Goal: Information Seeking & Learning: Check status

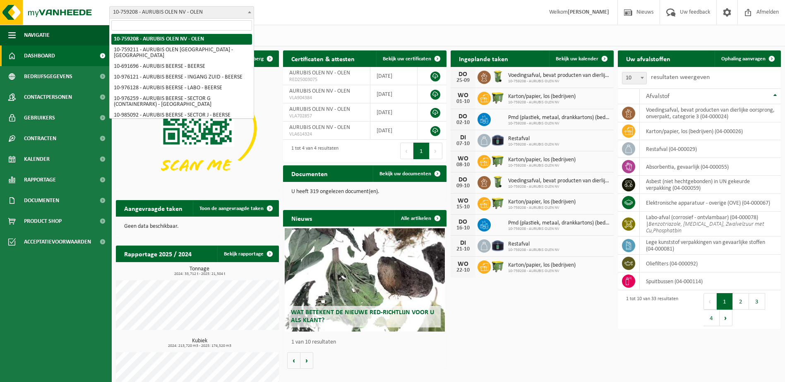
click at [158, 9] on span "10-759208 - AURUBIS OLEN NV - OLEN" at bounding box center [182, 13] width 144 height 12
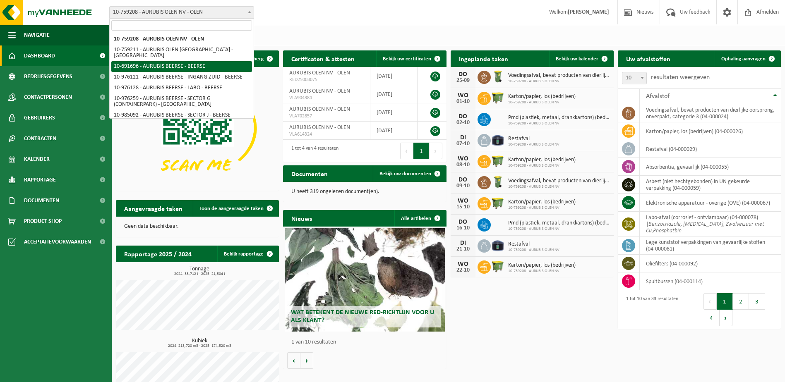
select select "121517"
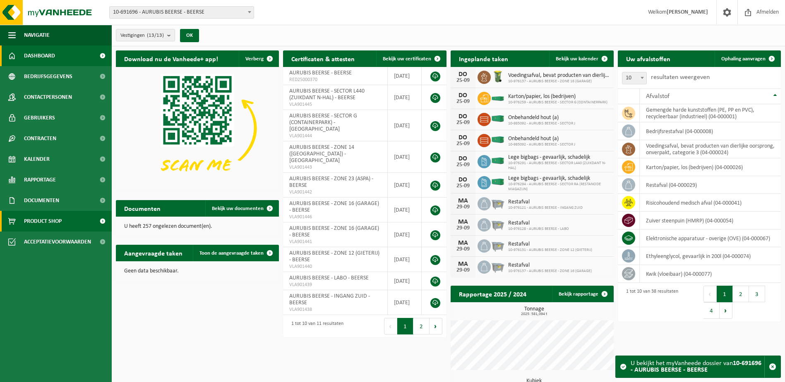
click at [74, 218] on link "Product Shop" at bounding box center [56, 221] width 112 height 21
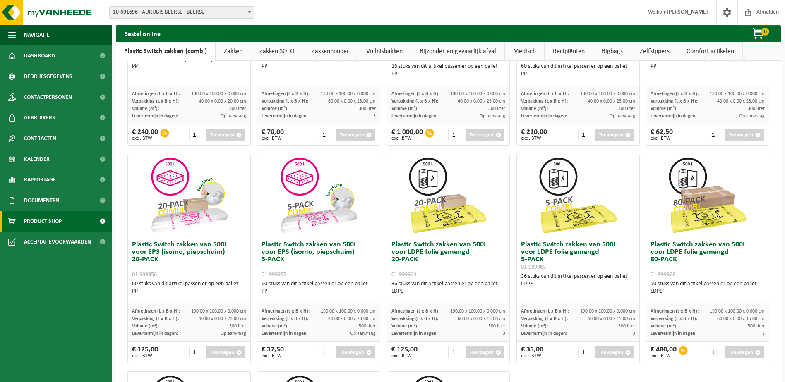
scroll to position [176, 0]
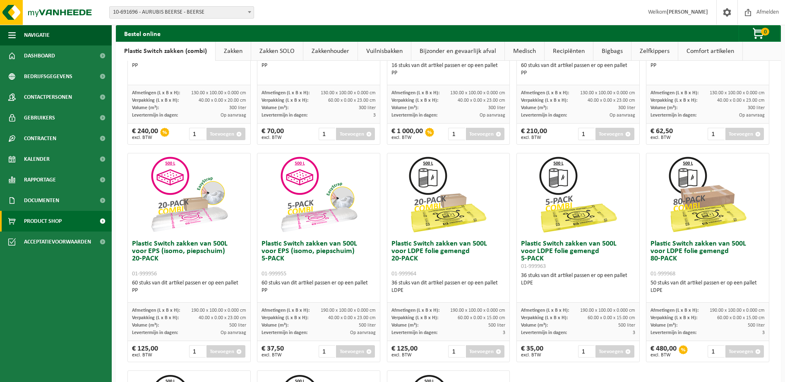
click at [82, 265] on ul "Navigatie Afmelden Dashboard Bedrijfsgegevens Contactpersonen Gebruikers Contra…" at bounding box center [56, 203] width 112 height 357
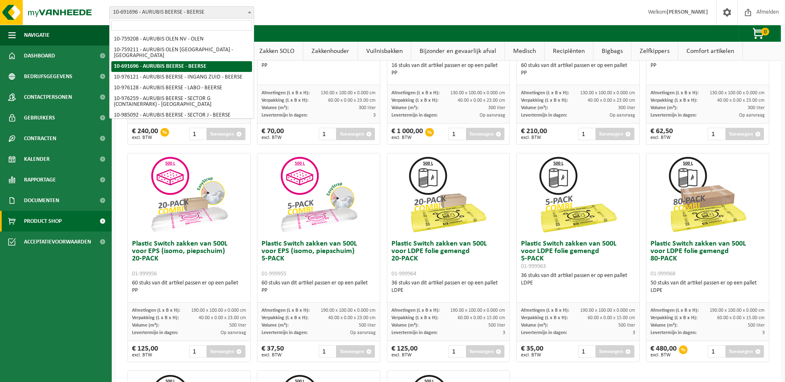
click at [199, 18] on span "10-691696 - AURUBIS BEERSE - BEERSE" at bounding box center [182, 13] width 144 height 12
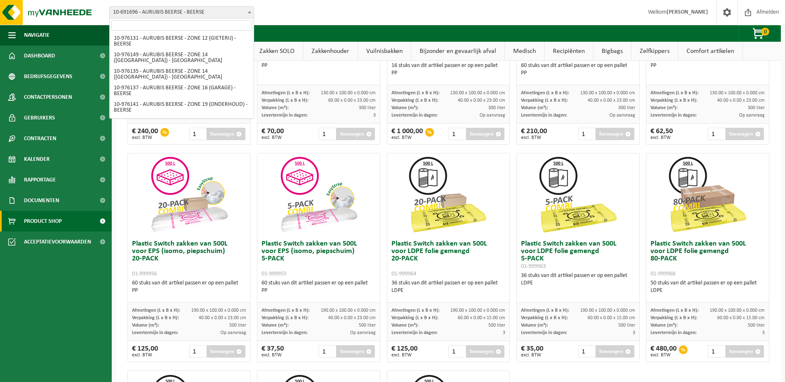
scroll to position [131, 0]
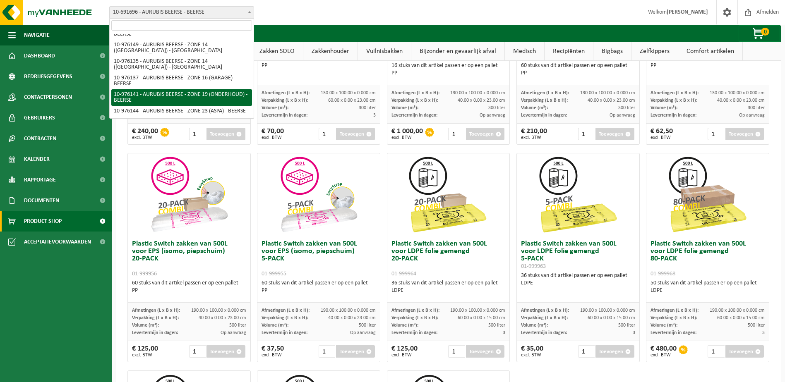
select select "158645"
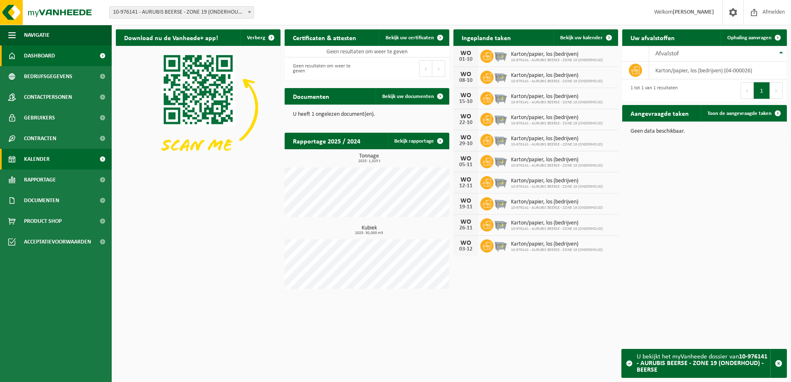
click at [65, 163] on link "Kalender" at bounding box center [56, 159] width 112 height 21
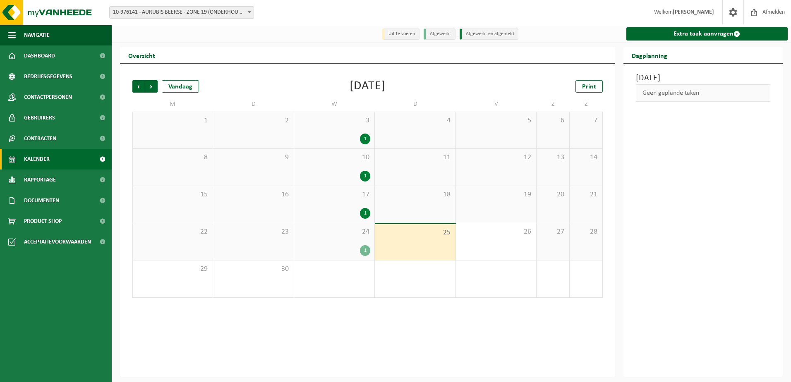
click at [361, 210] on div "1" at bounding box center [334, 213] width 72 height 11
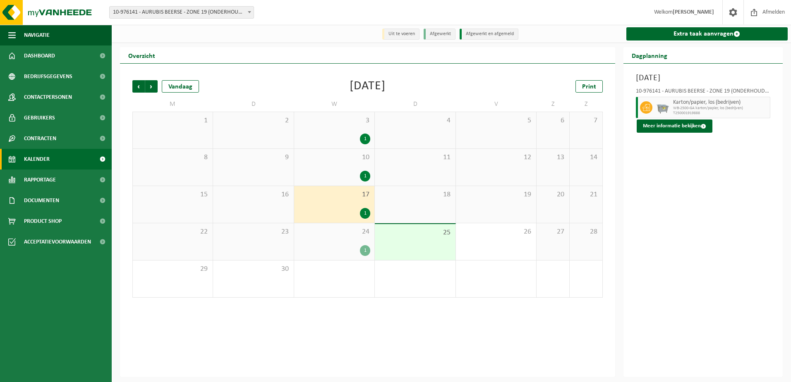
click at [184, 8] on span "10-976141 - AURUBIS BEERSE - ZONE 19 (ONDERHOUD) - BEERSE" at bounding box center [182, 13] width 144 height 12
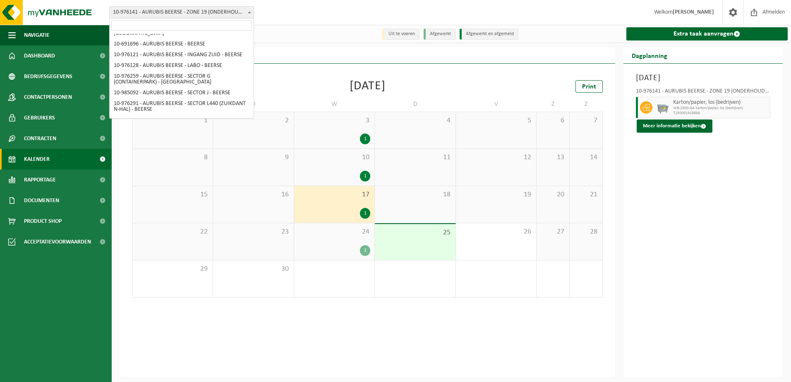
scroll to position [15, 0]
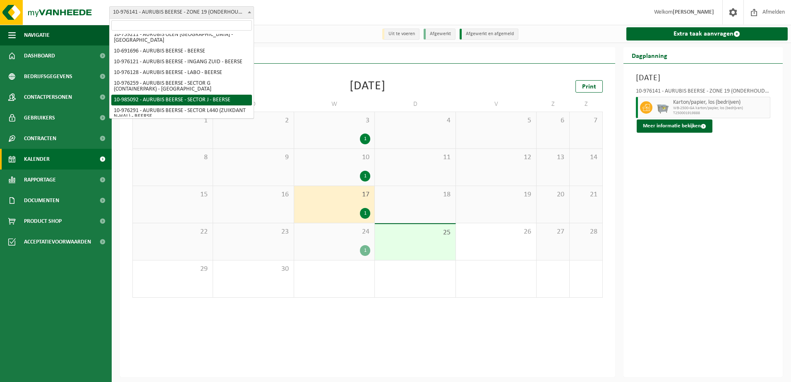
select select "164248"
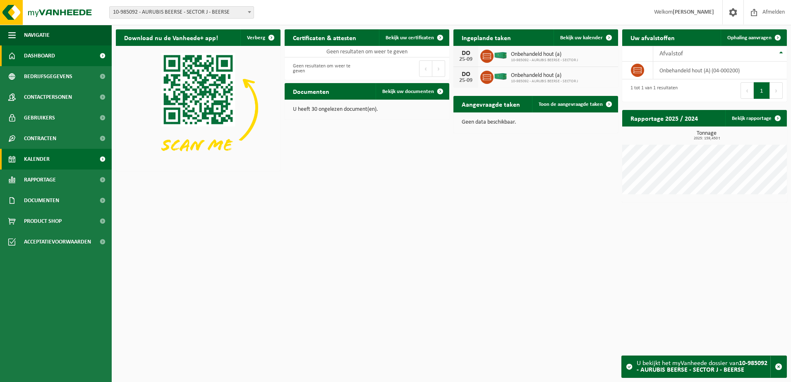
click at [80, 162] on link "Kalender" at bounding box center [56, 159] width 112 height 21
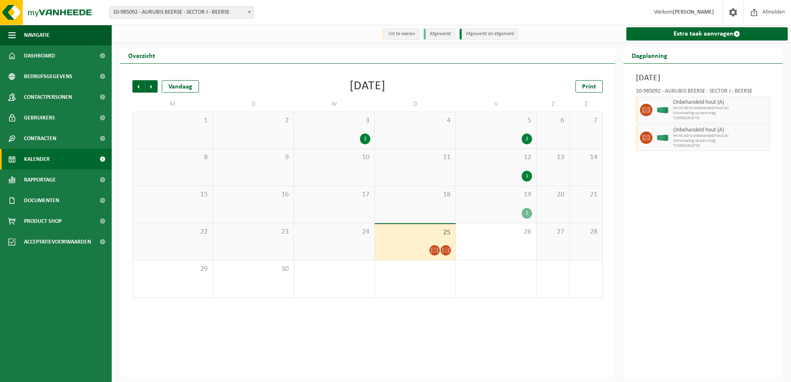
click at [650, 110] on span at bounding box center [646, 110] width 12 height 12
click at [522, 219] on div "2" at bounding box center [496, 213] width 72 height 11
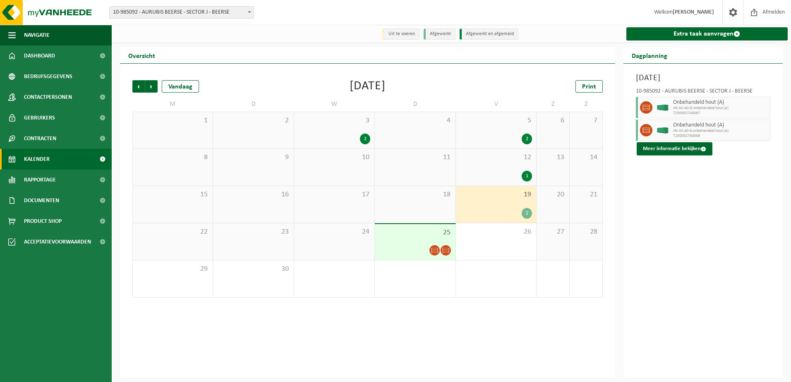
click at [528, 173] on div "1" at bounding box center [527, 176] width 10 height 11
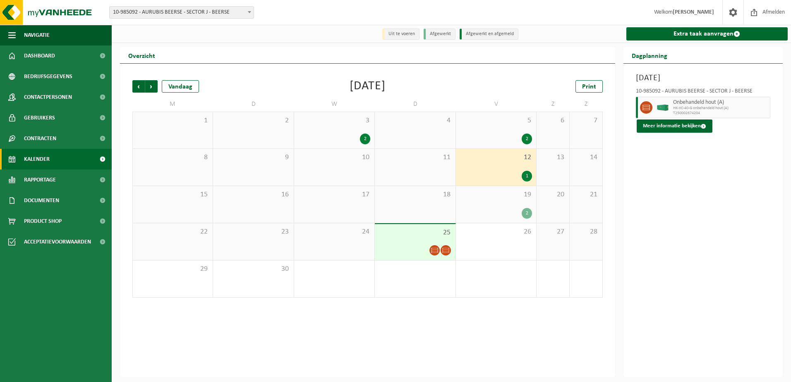
click at [527, 136] on div "2" at bounding box center [527, 139] width 10 height 11
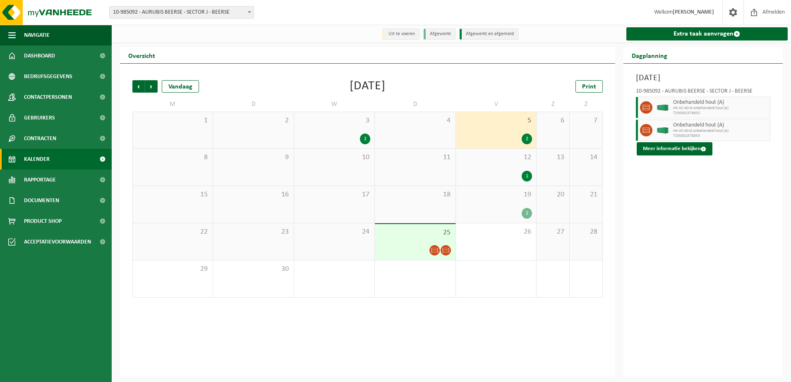
click at [686, 124] on span "Onbehandeld hout (A)" at bounding box center [720, 125] width 95 height 7
click at [662, 143] on button "Meer informatie bekijken" at bounding box center [675, 148] width 76 height 13
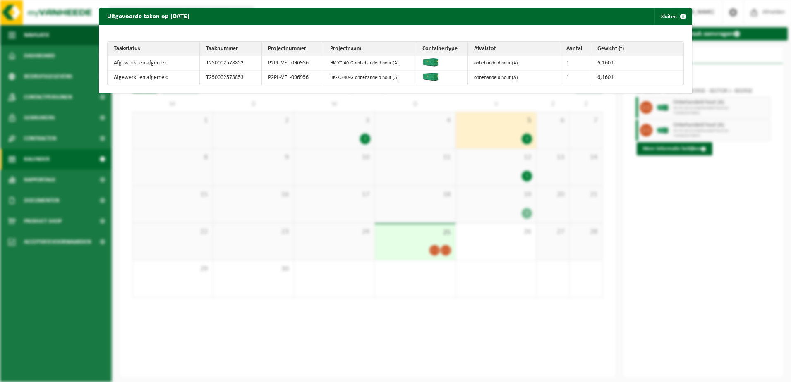
click at [425, 64] on img at bounding box center [430, 62] width 17 height 8
click at [483, 66] on td "onbehandeld hout (A)" at bounding box center [514, 63] width 92 height 14
click at [679, 15] on span "button" at bounding box center [683, 16] width 17 height 17
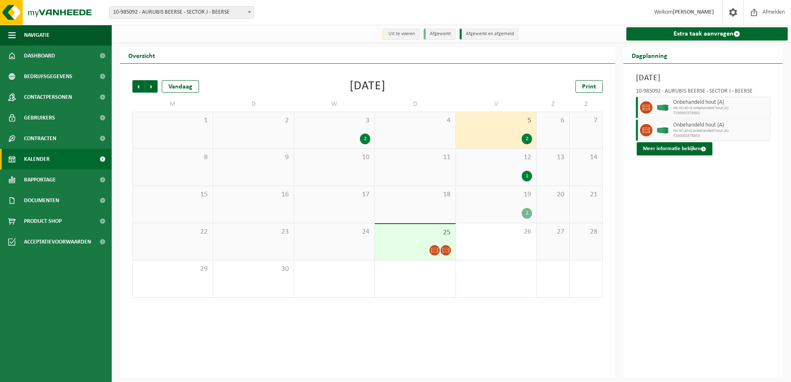
click at [528, 139] on div "2" at bounding box center [527, 139] width 10 height 11
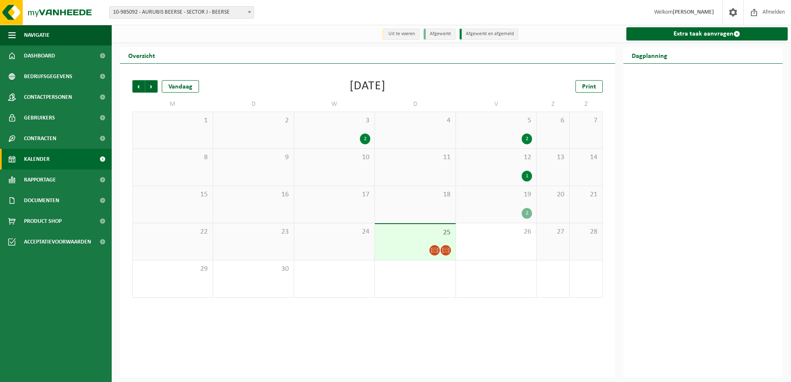
click at [528, 139] on div "2" at bounding box center [527, 139] width 10 height 11
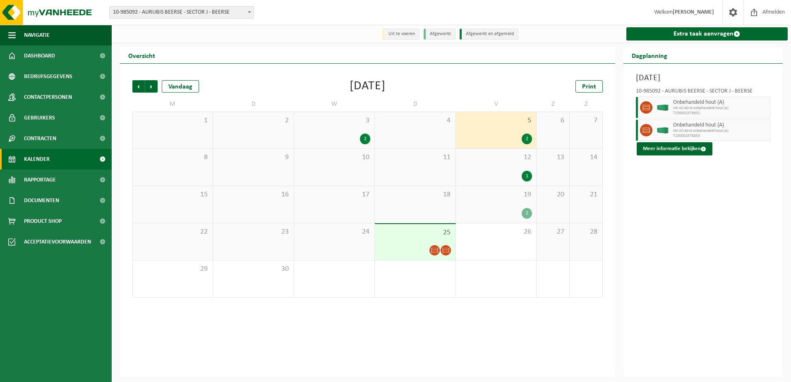
click at [685, 108] on span "HK-XC-40-G onbehandeld hout (A)" at bounding box center [720, 108] width 95 height 5
drag, startPoint x: 685, startPoint y: 108, endPoint x: 679, endPoint y: 144, distance: 36.4
click at [679, 144] on button "Meer informatie bekijken" at bounding box center [675, 148] width 76 height 13
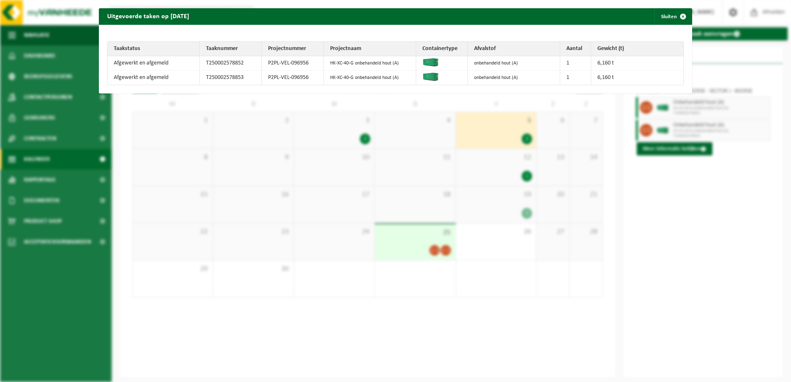
click at [445, 67] on td at bounding box center [442, 63] width 52 height 14
click at [423, 60] on img at bounding box center [430, 62] width 17 height 8
click at [302, 75] on td "P2PL-VEL-096956" at bounding box center [293, 78] width 62 height 14
drag, startPoint x: 302, startPoint y: 75, endPoint x: 148, endPoint y: 206, distance: 201.9
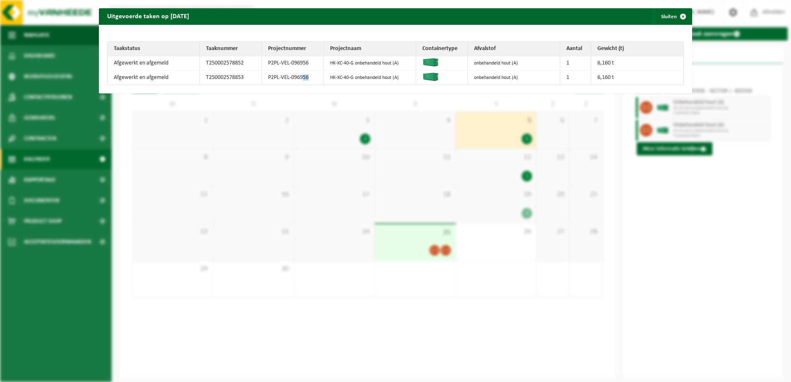
click at [148, 206] on div "Uitgevoerde taken op 2025-09-05 Sluiten Taakstatus Taaknummer Projectnummer Pro…" at bounding box center [395, 191] width 791 height 382
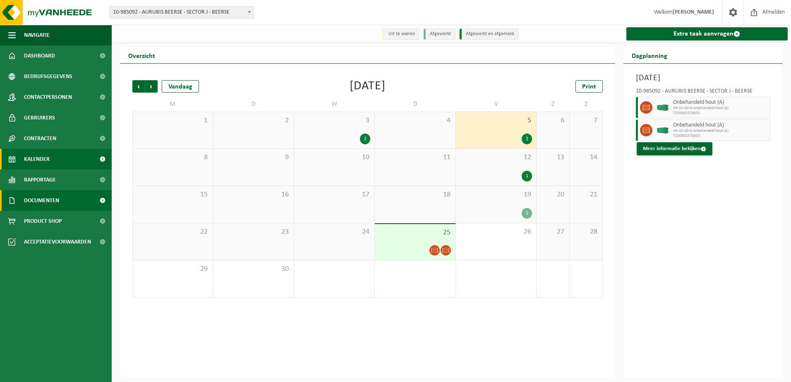
click at [67, 201] on link "Documenten" at bounding box center [56, 200] width 112 height 21
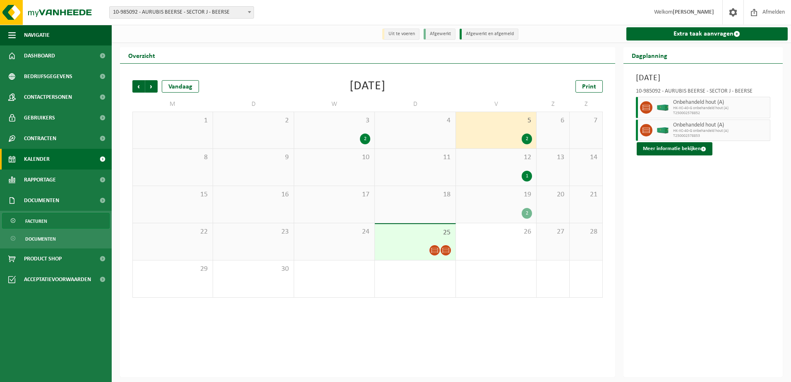
click at [65, 217] on link "Facturen" at bounding box center [56, 221] width 108 height 16
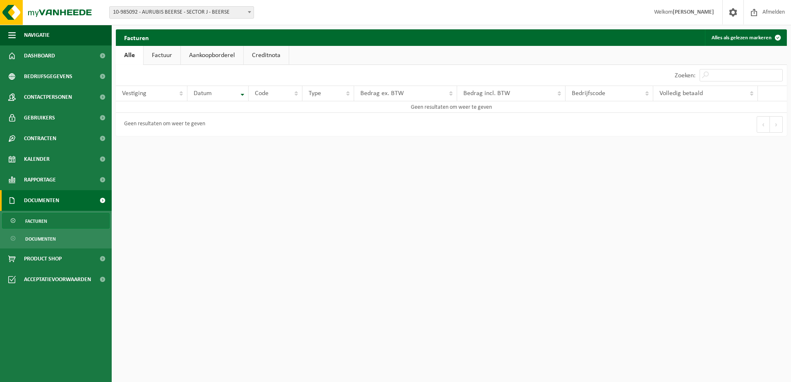
click at [177, 61] on link "Factuur" at bounding box center [162, 55] width 37 height 19
click at [211, 57] on link "Aankoopborderel" at bounding box center [213, 55] width 62 height 19
click at [166, 59] on link "Factuur" at bounding box center [161, 55] width 37 height 19
click at [68, 181] on link "Rapportage" at bounding box center [56, 180] width 112 height 21
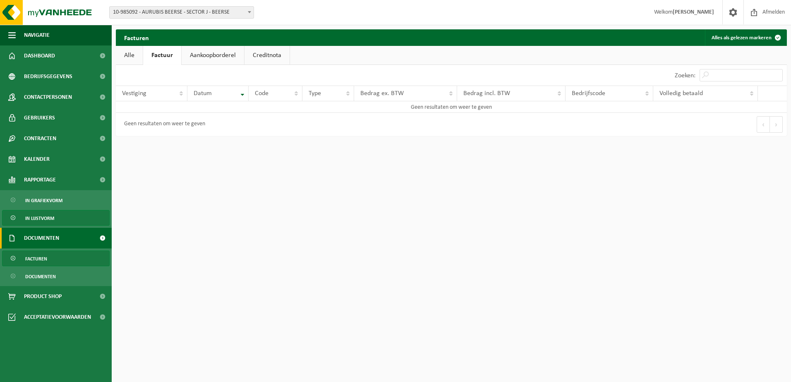
click at [53, 220] on span "In lijstvorm" at bounding box center [39, 219] width 29 height 16
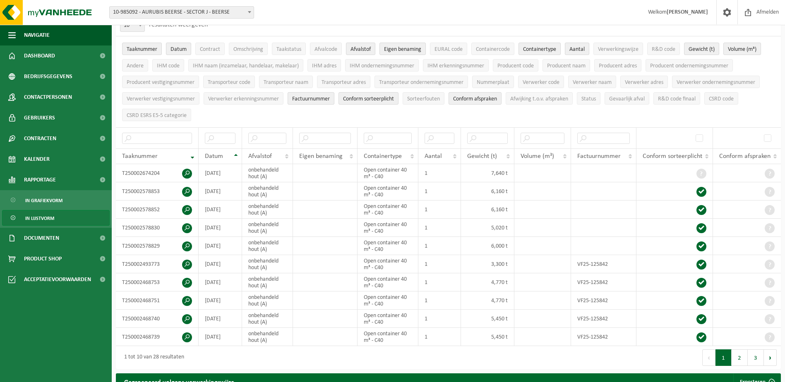
scroll to position [62, 0]
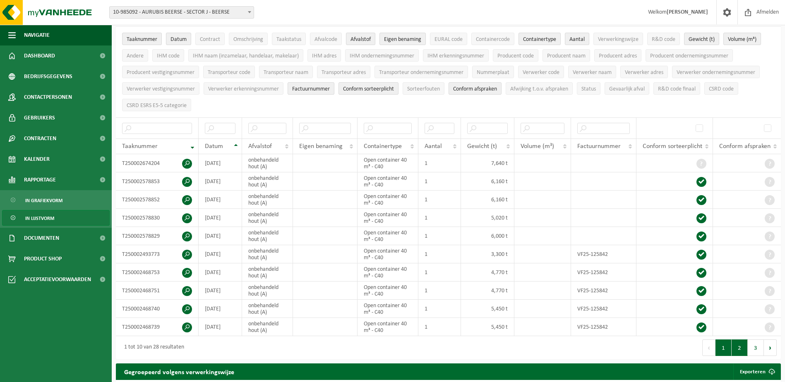
click at [734, 345] on button "2" at bounding box center [739, 348] width 16 height 17
click at [724, 352] on button "1" at bounding box center [723, 348] width 16 height 17
click at [614, 256] on td "VF25-125842" at bounding box center [603, 254] width 65 height 18
click at [596, 247] on td "VF25-125842" at bounding box center [603, 254] width 65 height 18
click at [400, 99] on ul "Taaknummer Datum Contract Omschrijving Taakstatus Afvalcode Afvalstof Eigen ben…" at bounding box center [448, 71] width 665 height 91
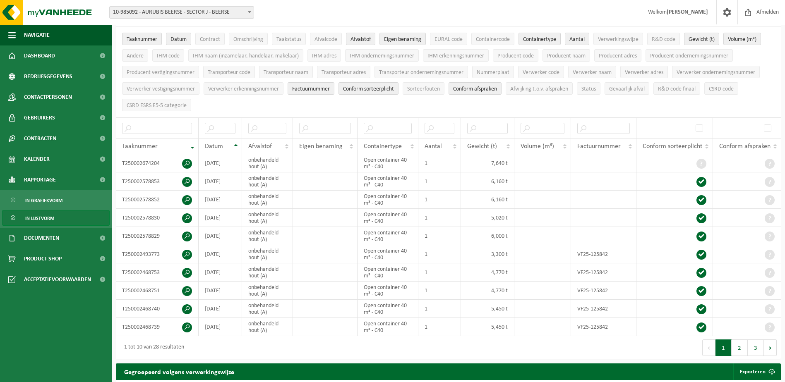
click at [216, 10] on span "10-985092 - AURUBIS BEERSE - SECTOR J - BEERSE" at bounding box center [182, 13] width 144 height 12
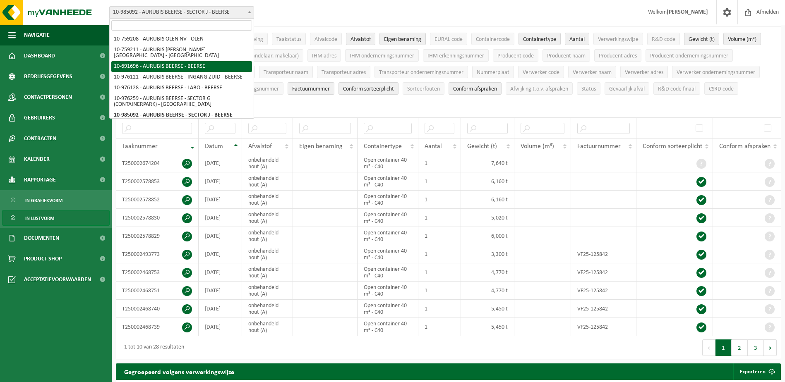
select select "121517"
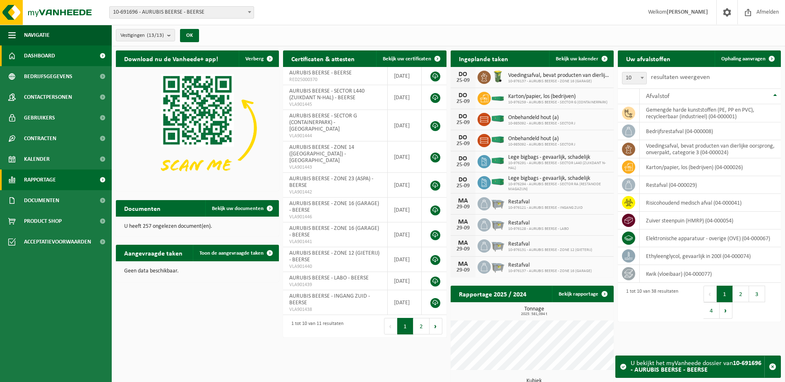
click at [64, 184] on link "Rapportage" at bounding box center [56, 180] width 112 height 21
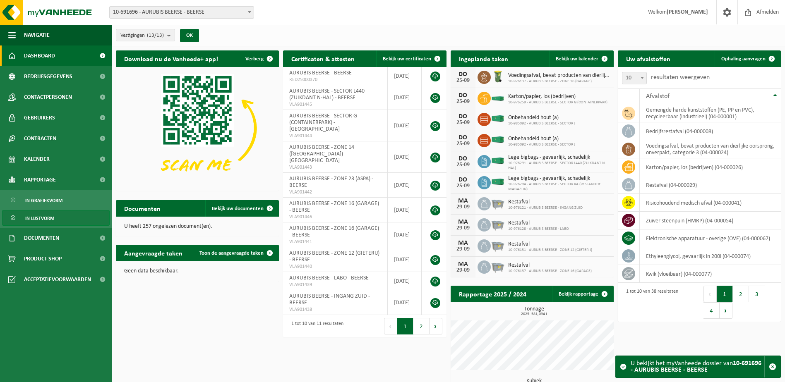
click at [49, 215] on span "In lijstvorm" at bounding box center [39, 219] width 29 height 16
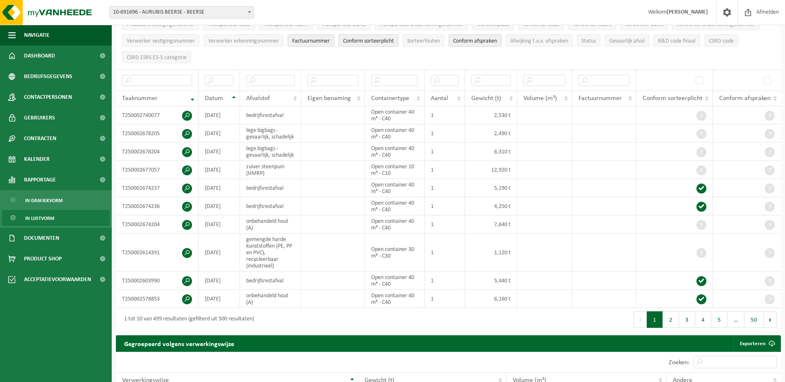
scroll to position [108, 0]
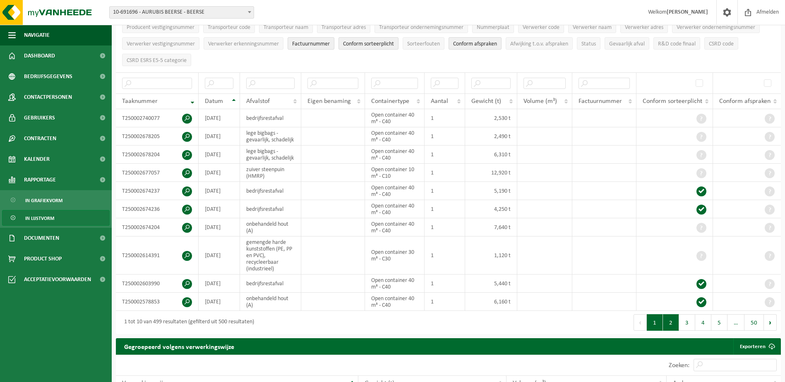
click at [676, 325] on button "2" at bounding box center [671, 322] width 16 height 17
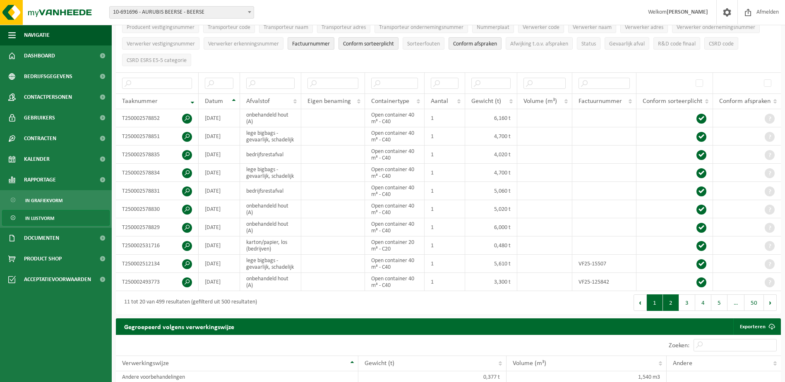
click at [661, 304] on button "1" at bounding box center [654, 302] width 16 height 17
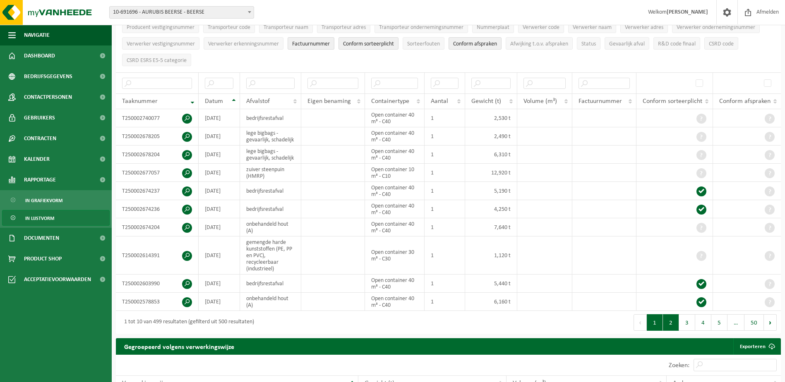
click at [675, 324] on button "2" at bounding box center [671, 322] width 16 height 17
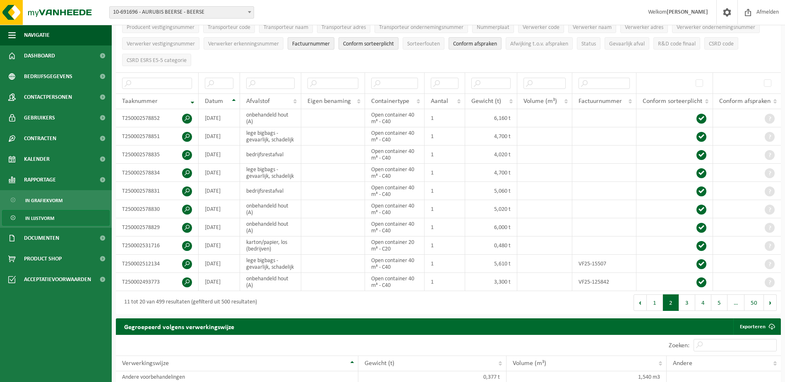
click at [684, 323] on div "Gegroepeerd volgens verwerkingswijze Exporteren" at bounding box center [448, 326] width 665 height 17
click at [690, 305] on button "3" at bounding box center [687, 302] width 16 height 17
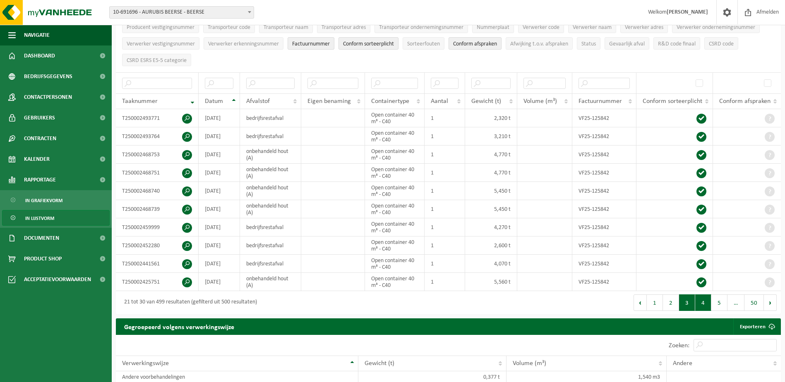
click at [697, 303] on button "4" at bounding box center [703, 302] width 16 height 17
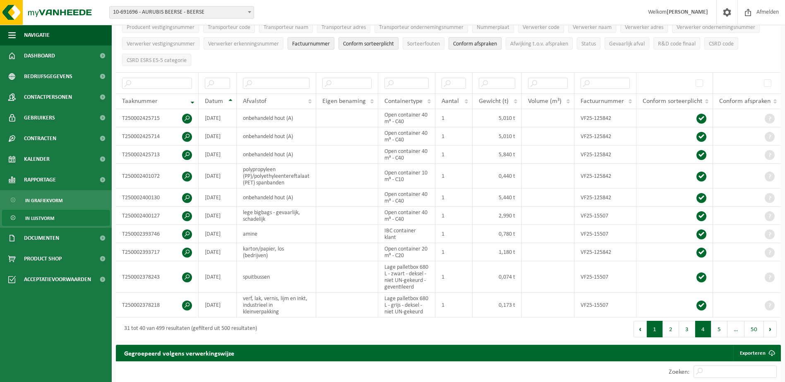
click at [654, 326] on button "1" at bounding box center [654, 329] width 16 height 17
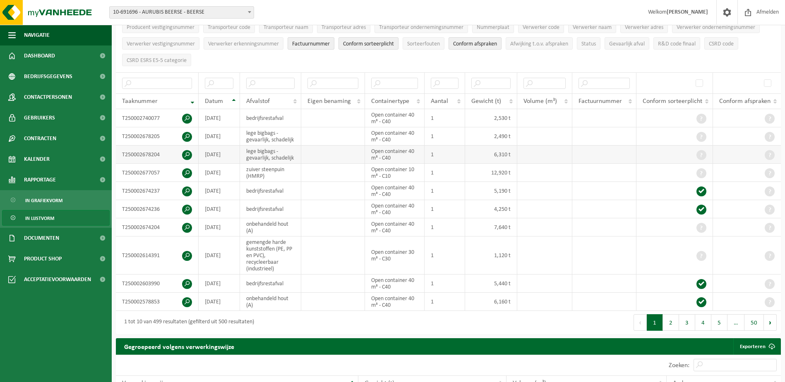
click at [186, 153] on span at bounding box center [187, 155] width 10 height 10
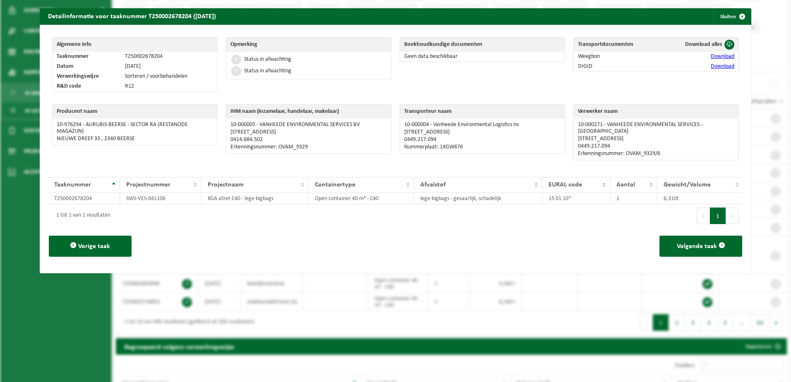
click at [244, 214] on div "1 tot 1 van 1 resultaten" at bounding box center [221, 215] width 347 height 23
click at [739, 17] on span "button" at bounding box center [742, 16] width 17 height 17
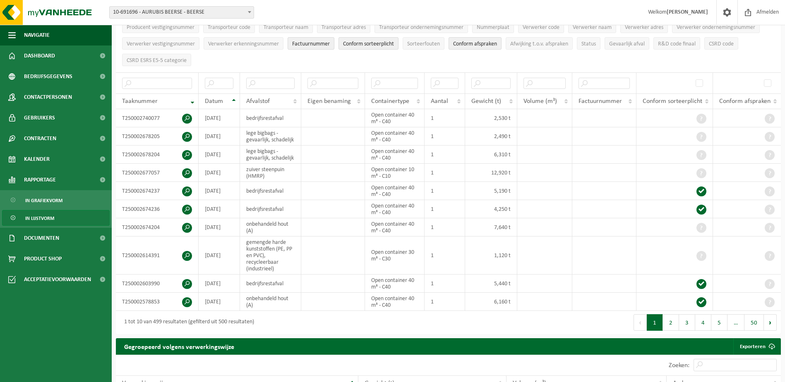
click at [201, 14] on span "10-691696 - AURUBIS BEERSE - BEERSE" at bounding box center [182, 13] width 144 height 12
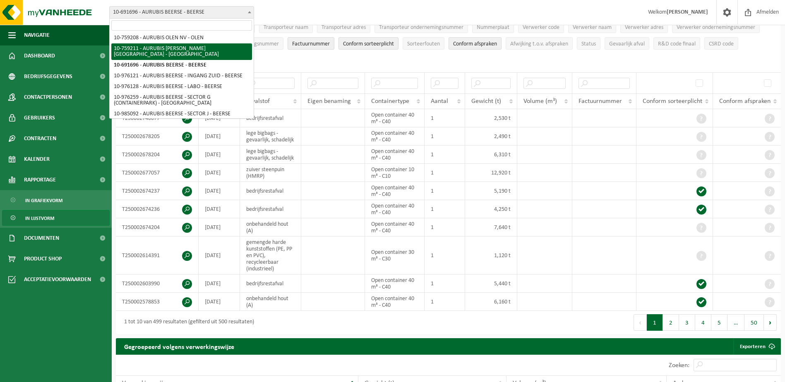
scroll to position [0, 0]
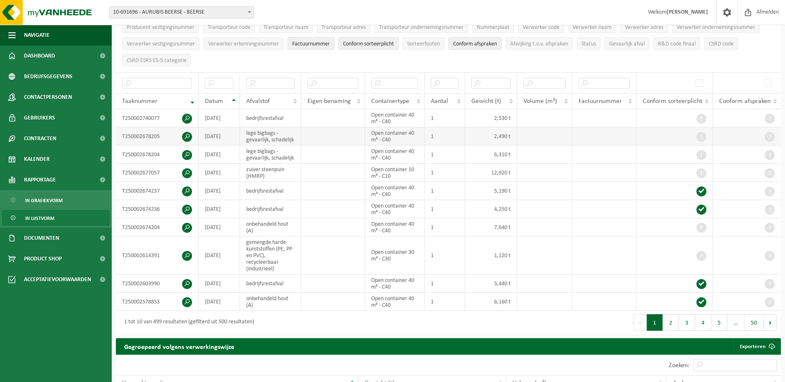
click at [187, 134] on span at bounding box center [187, 137] width 10 height 10
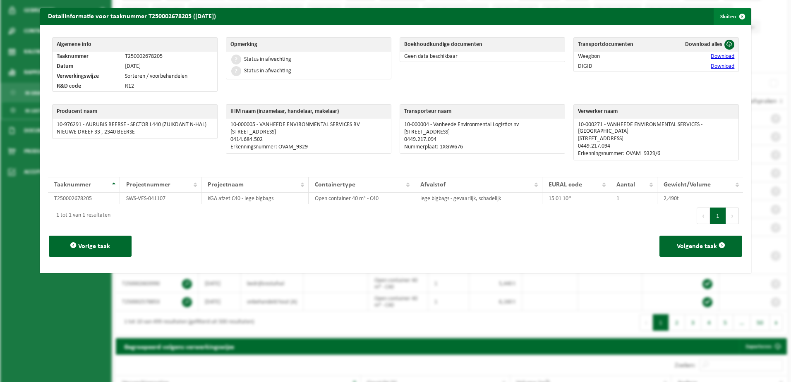
click at [736, 22] on span "button" at bounding box center [742, 16] width 17 height 17
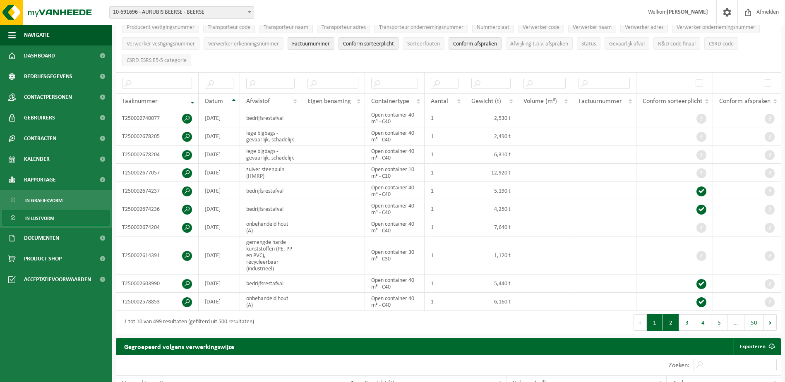
click at [668, 318] on button "2" at bounding box center [671, 322] width 16 height 17
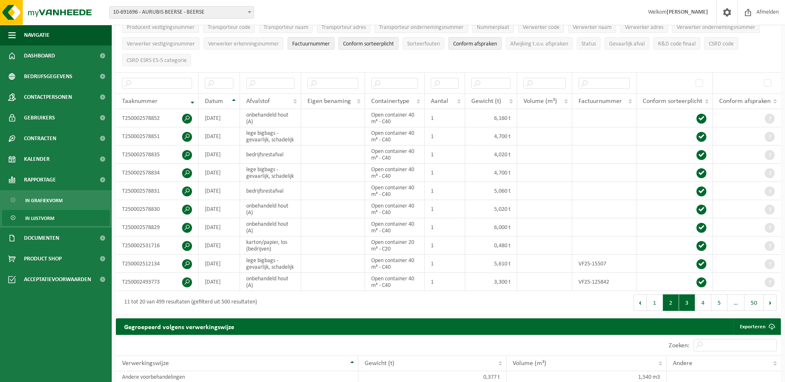
click at [689, 302] on button "3" at bounding box center [687, 302] width 16 height 17
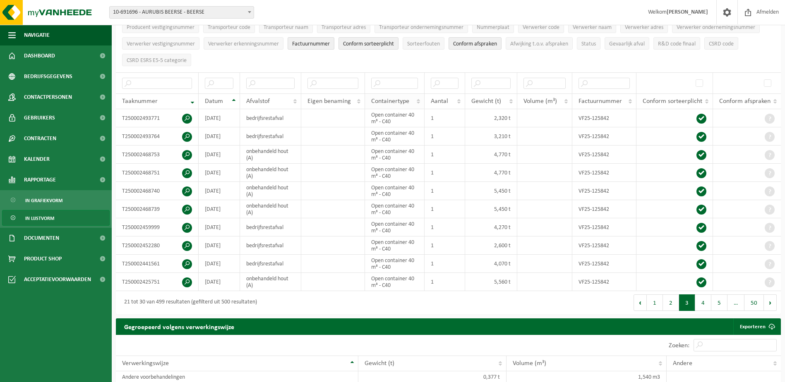
click at [417, 97] on th "Containertype" at bounding box center [395, 101] width 60 height 16
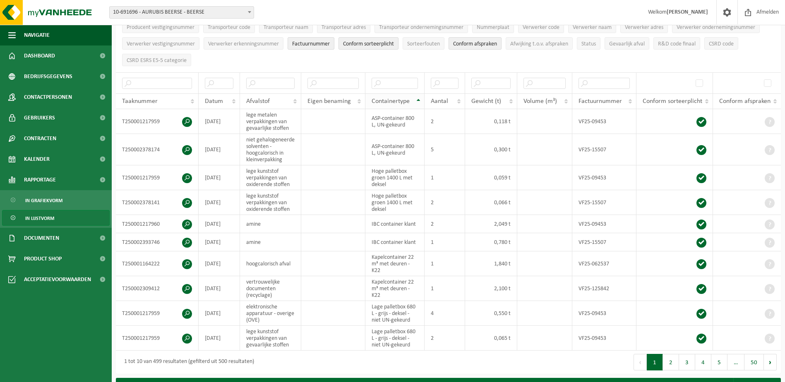
click at [400, 100] on span "Containertype" at bounding box center [390, 101] width 38 height 7
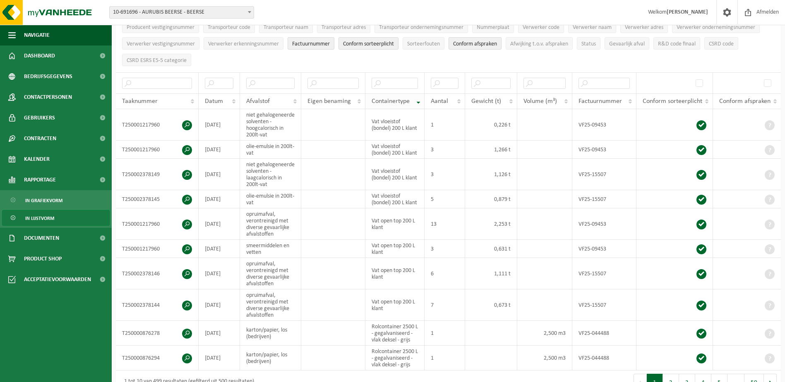
click at [413, 100] on div "Containertype" at bounding box center [392, 101] width 43 height 7
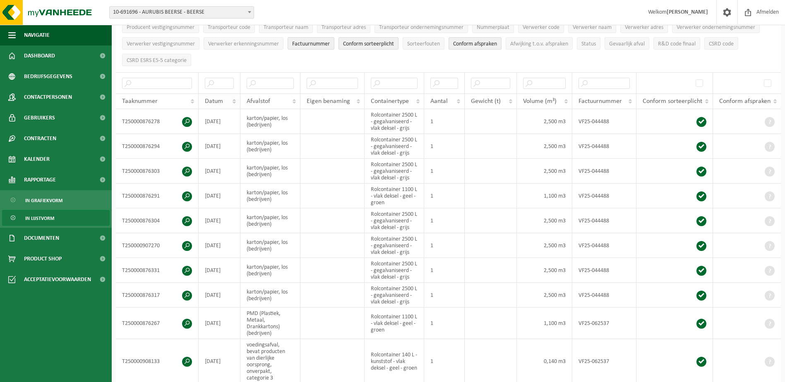
click at [219, 100] on span "Datum" at bounding box center [214, 101] width 18 height 7
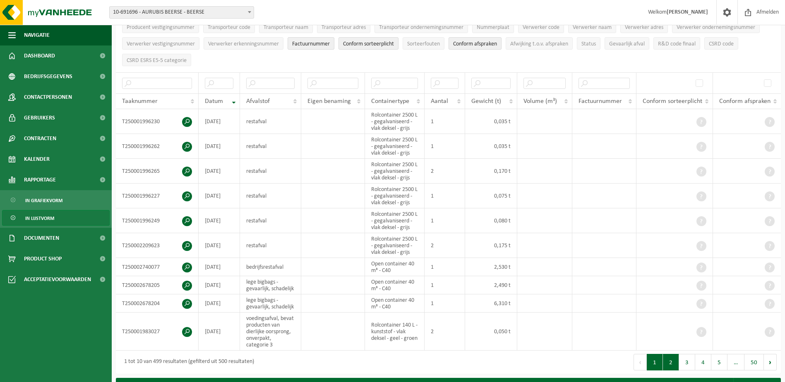
click at [672, 365] on button "2" at bounding box center [671, 362] width 16 height 17
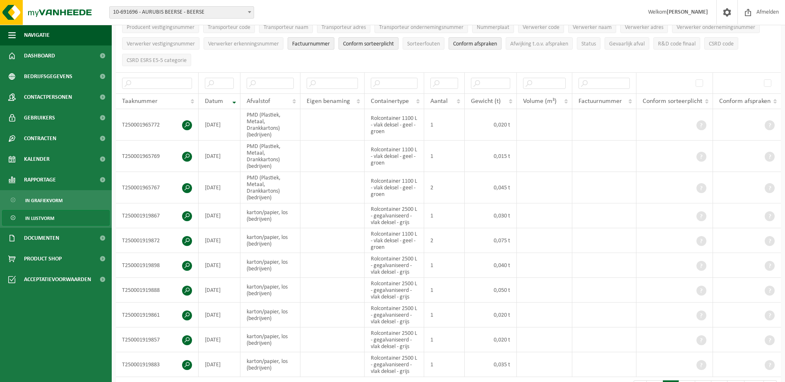
scroll to position [120, 0]
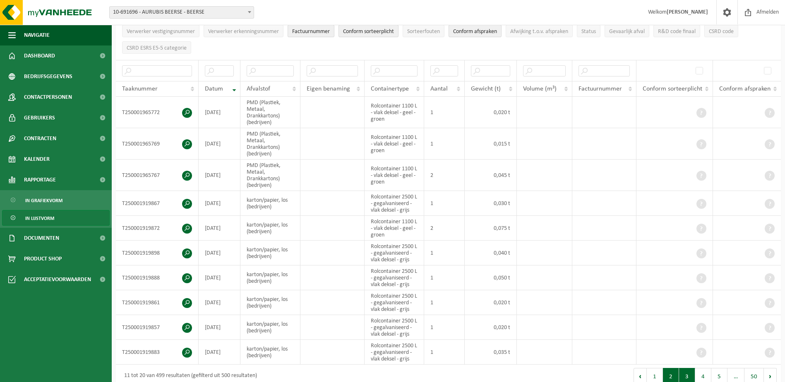
click at [689, 371] on button "3" at bounding box center [687, 376] width 16 height 17
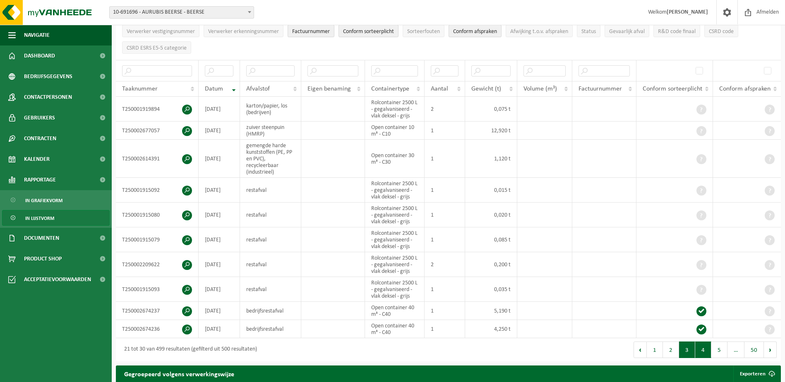
click at [706, 353] on button "4" at bounding box center [703, 350] width 16 height 17
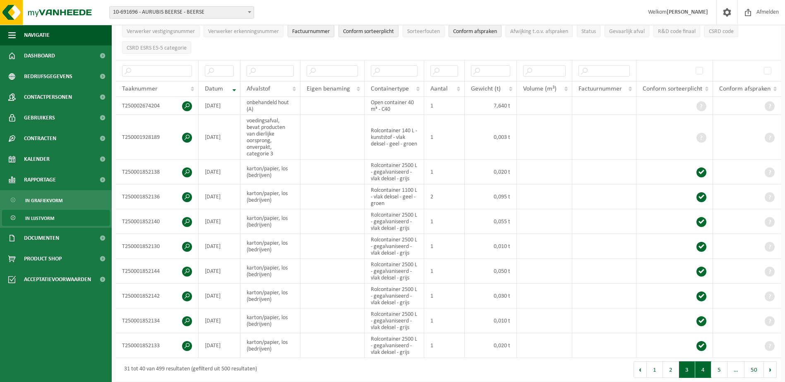
click at [692, 371] on button "3" at bounding box center [687, 369] width 16 height 17
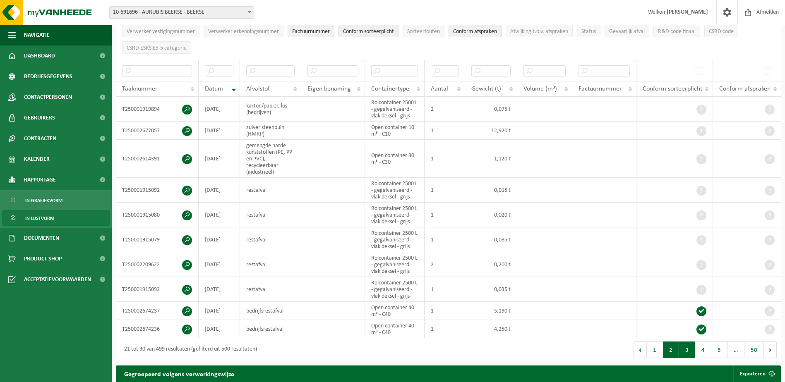
click at [669, 350] on button "2" at bounding box center [671, 350] width 16 height 17
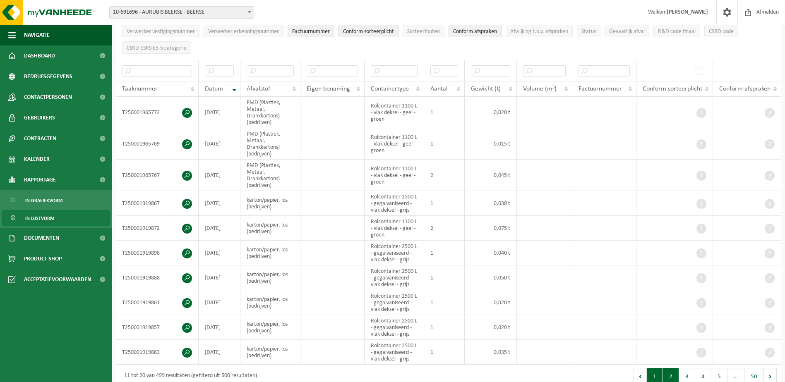
click at [655, 368] on button "1" at bounding box center [654, 376] width 16 height 17
